Goal: Communication & Community: Ask a question

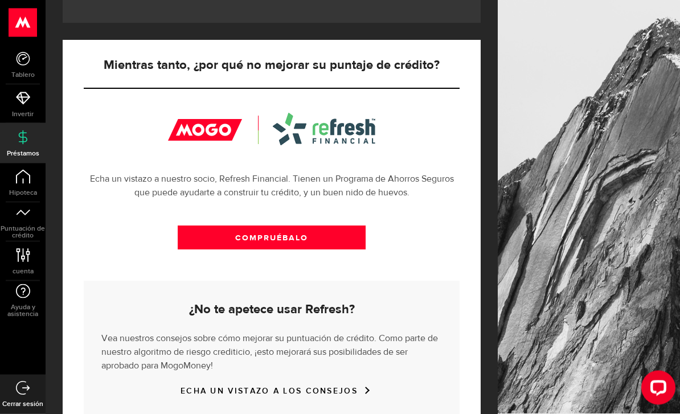
scroll to position [401, 0]
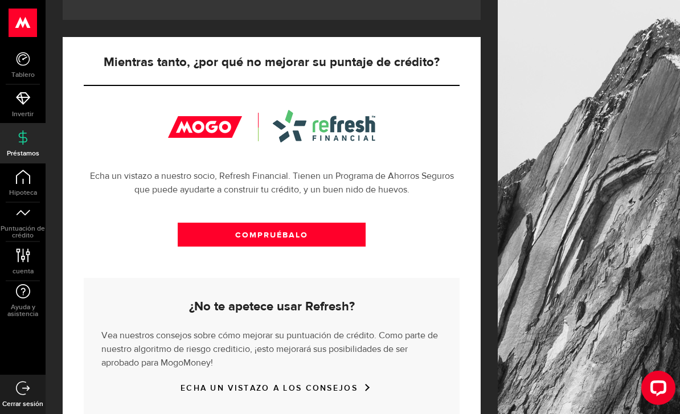
click at [351, 258] on div "COMPRUÉBALO" at bounding box center [272, 244] width 376 height 70
click at [358, 228] on link "COMPRUÉBALO" at bounding box center [272, 235] width 188 height 24
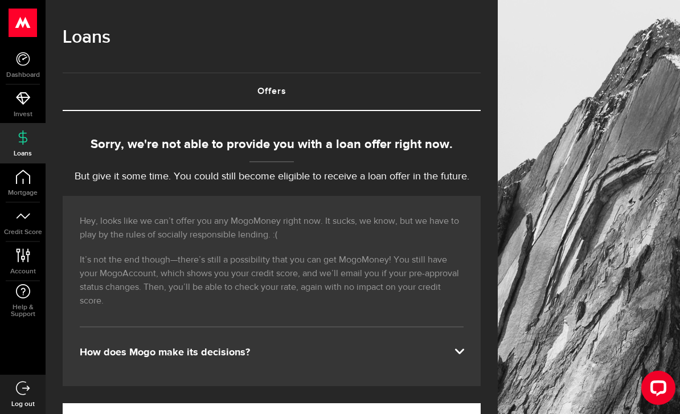
click at [14, 64] on link "Dashboard" at bounding box center [23, 65] width 46 height 39
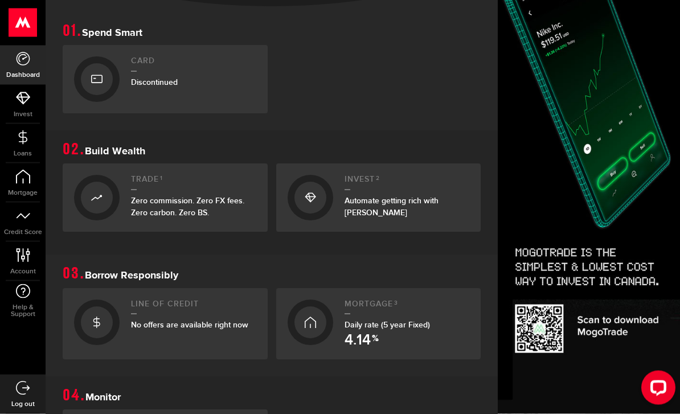
scroll to position [36, 0]
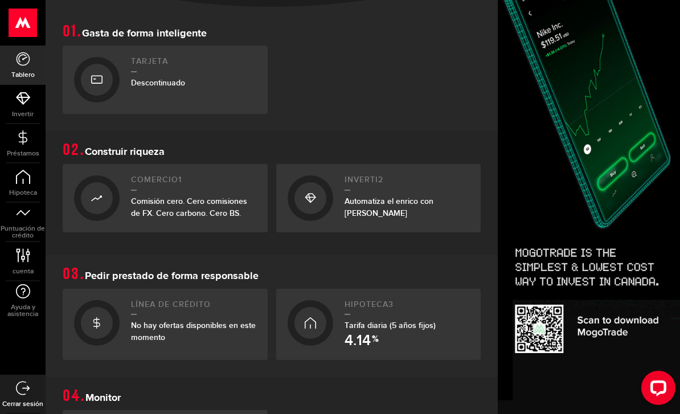
click at [23, 264] on link "cuenta Compte" at bounding box center [23, 261] width 46 height 39
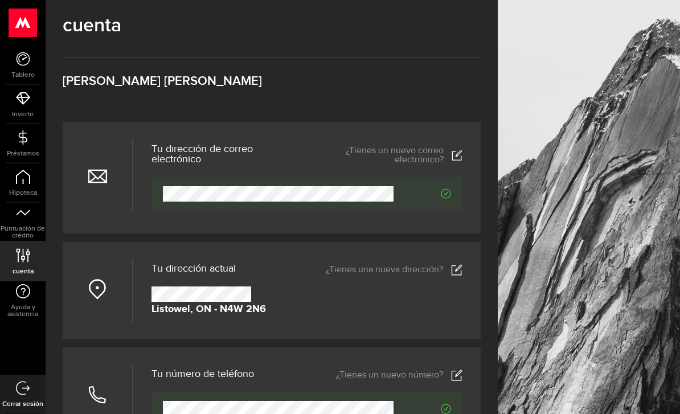
click at [1, 23] on div at bounding box center [23, 23] width 46 height 46
click at [17, 18] on use at bounding box center [23, 23] width 28 height 28
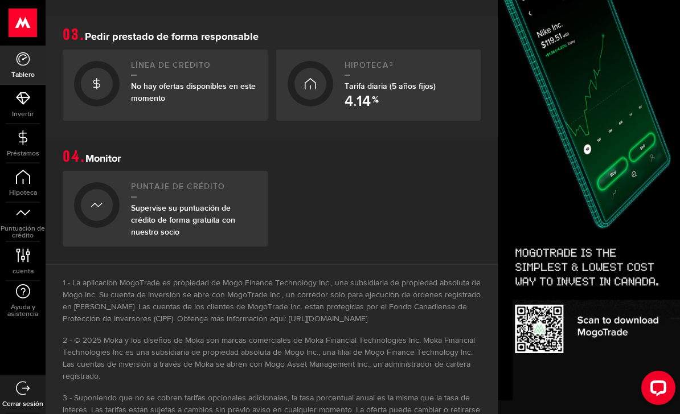
scroll to position [487, 0]
click at [20, 21] on use at bounding box center [23, 23] width 28 height 28
click at [13, 111] on span "Invertir" at bounding box center [23, 114] width 46 height 7
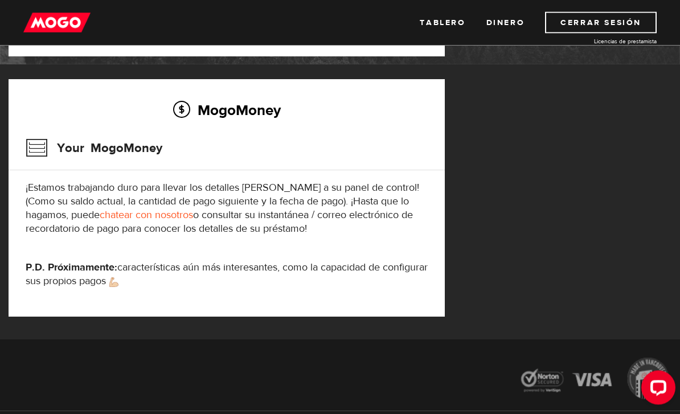
scroll to position [170, 0]
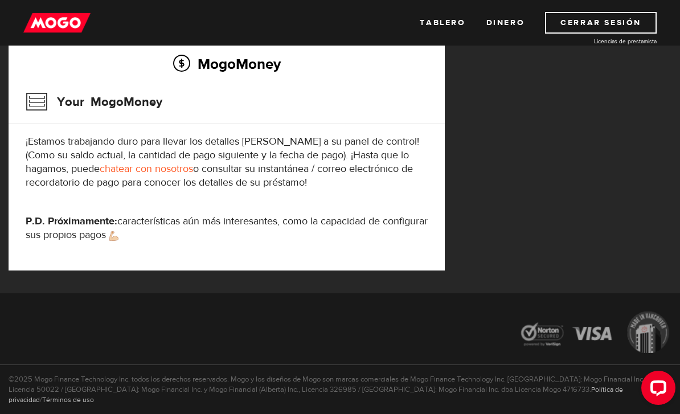
click at [150, 169] on link "chatear con nosotros" at bounding box center [146, 168] width 93 height 13
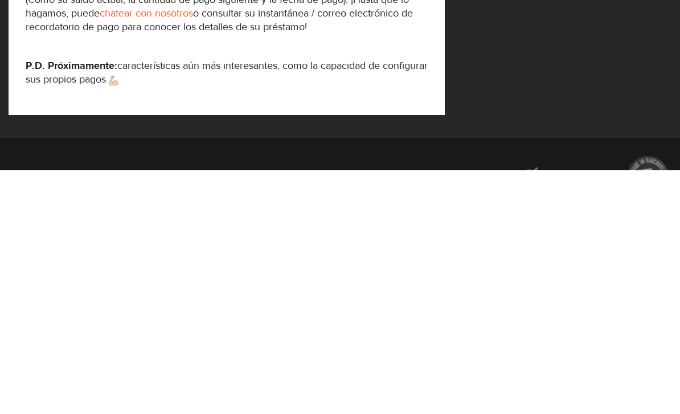
scroll to position [203, 0]
